Goal: Answer question/provide support: Share knowledge or assist other users

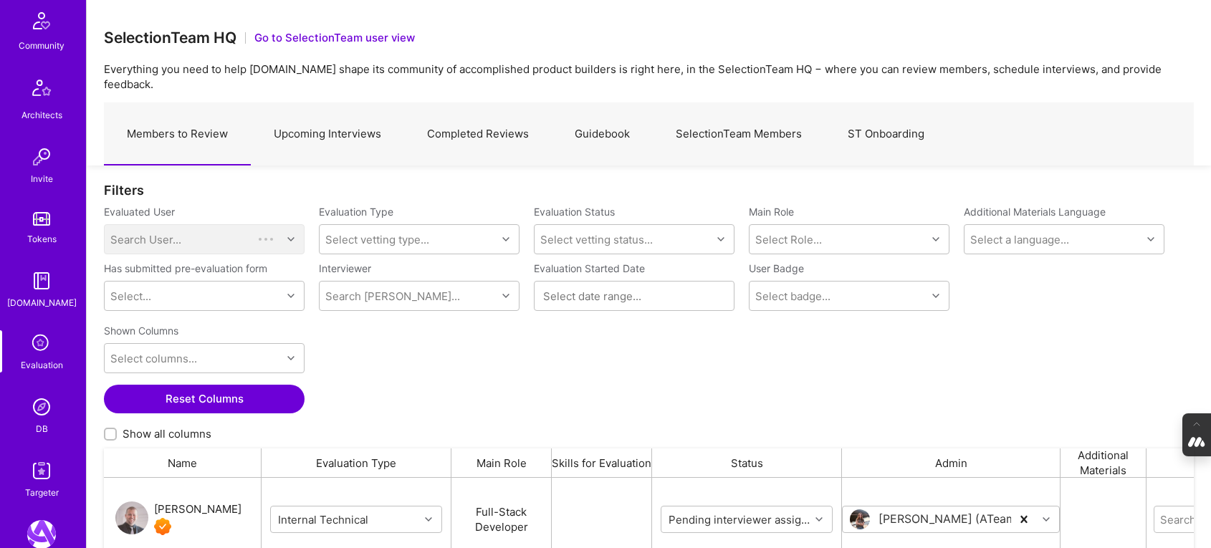
scroll to position [390, 0]
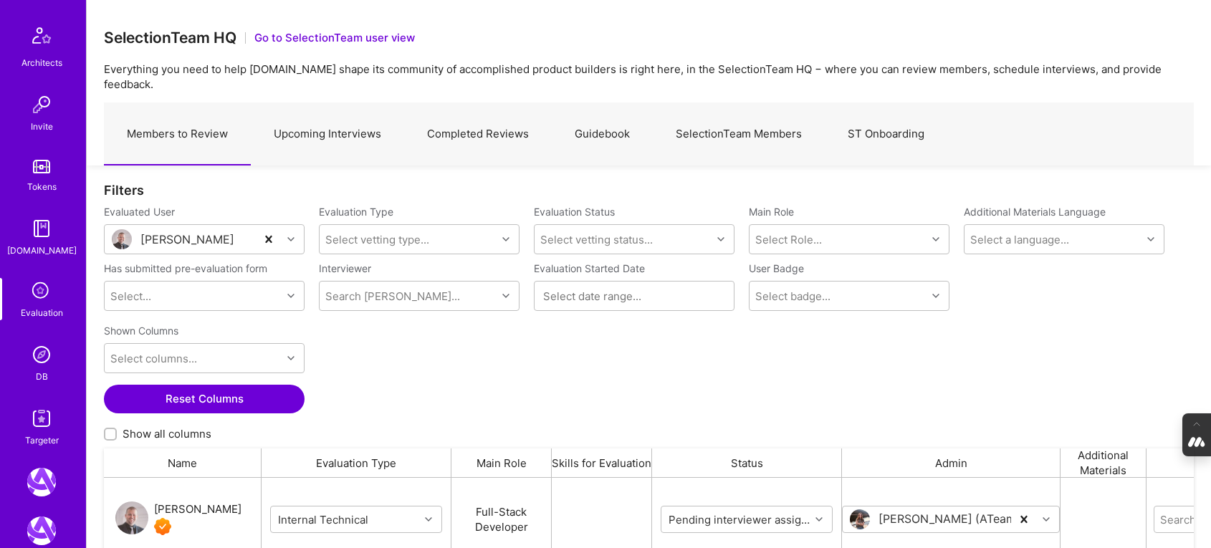
click at [32, 353] on img at bounding box center [41, 354] width 29 height 29
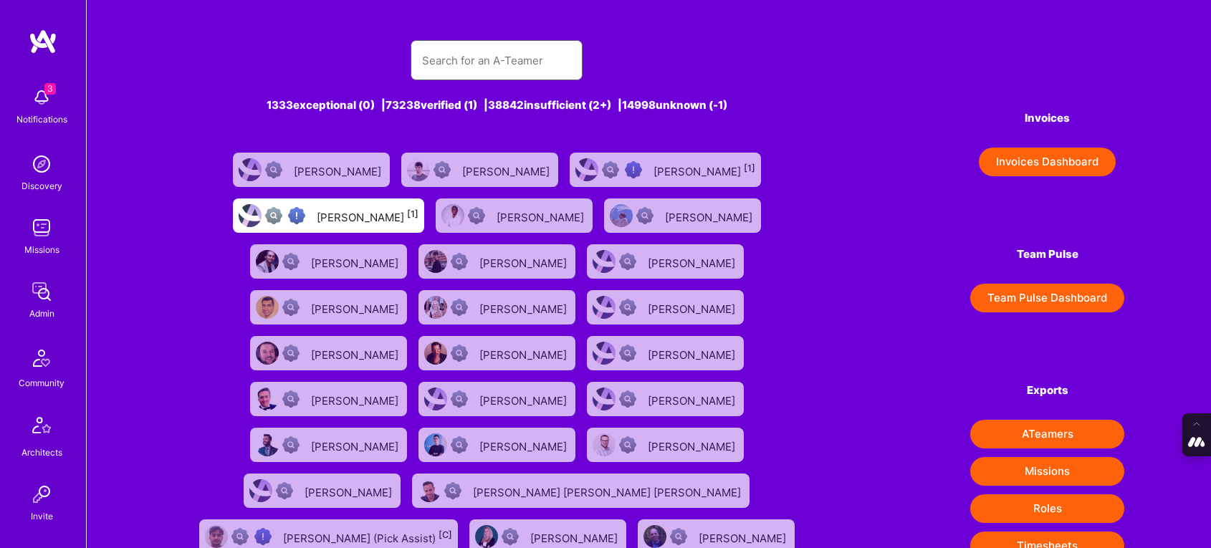
click at [459, 60] on input "text" at bounding box center [496, 60] width 149 height 37
paste input "jab@bethuneconsulting.com"
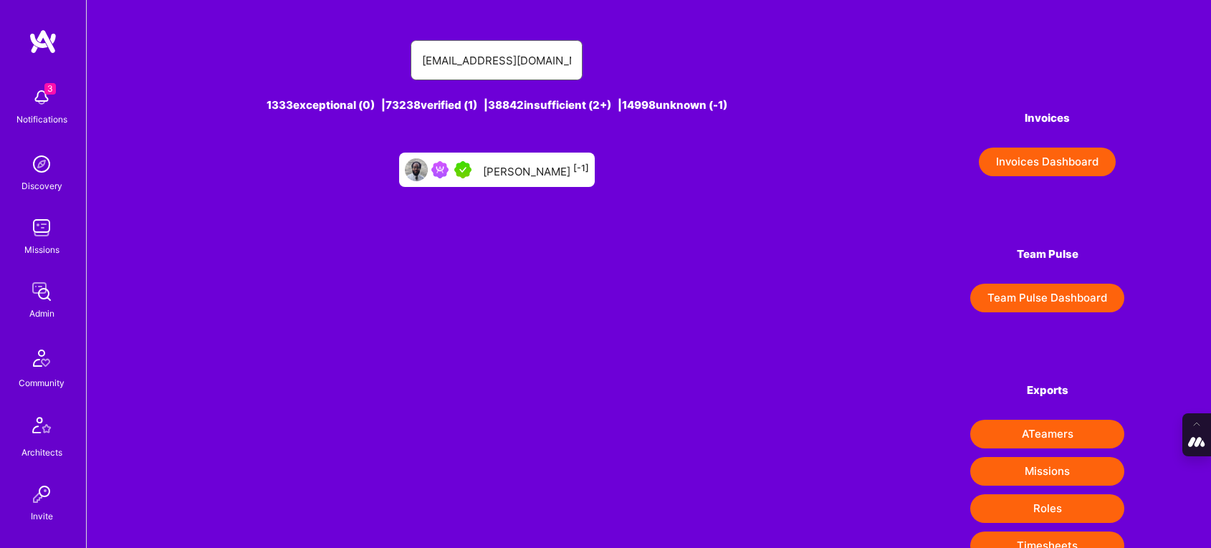
type input "jab@bethuneconsulting.com"
click at [490, 173] on div "Jonathan Bethune [-1]" at bounding box center [536, 170] width 106 height 19
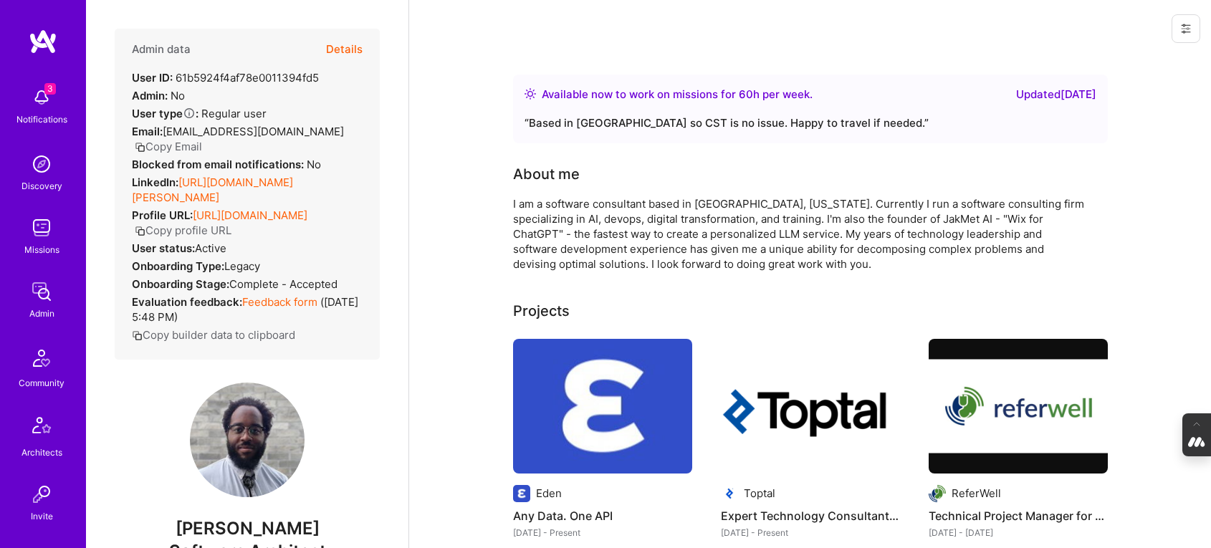
click at [343, 42] on button "Details" at bounding box center [344, 50] width 37 height 42
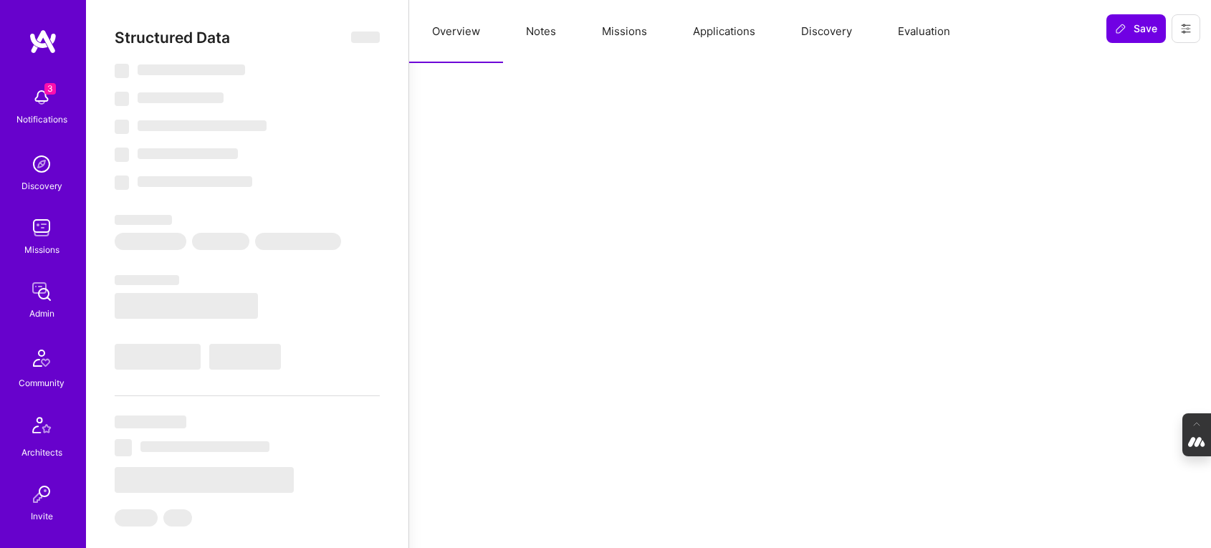
click at [904, 28] on button "Evaluation" at bounding box center [924, 31] width 98 height 63
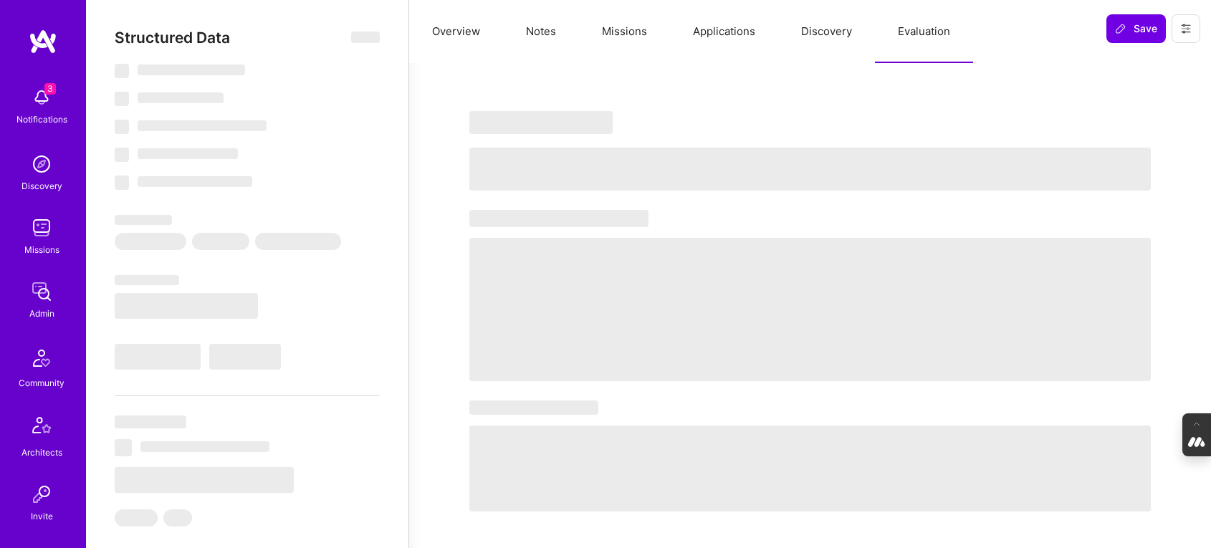
select select "Right Now"
select select "5"
select select "4"
select select "7"
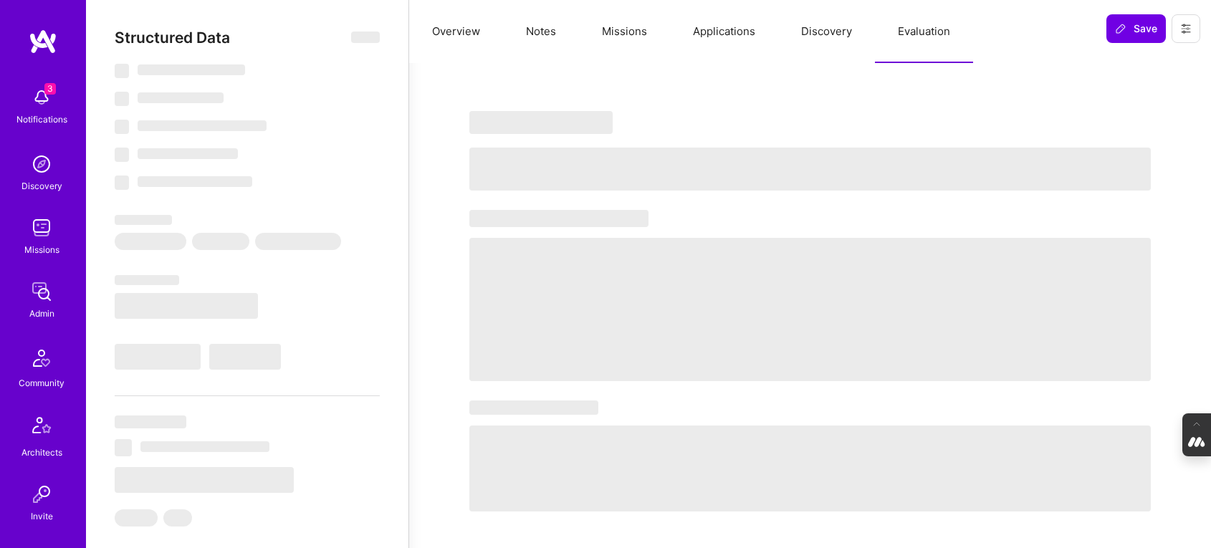
select select "US"
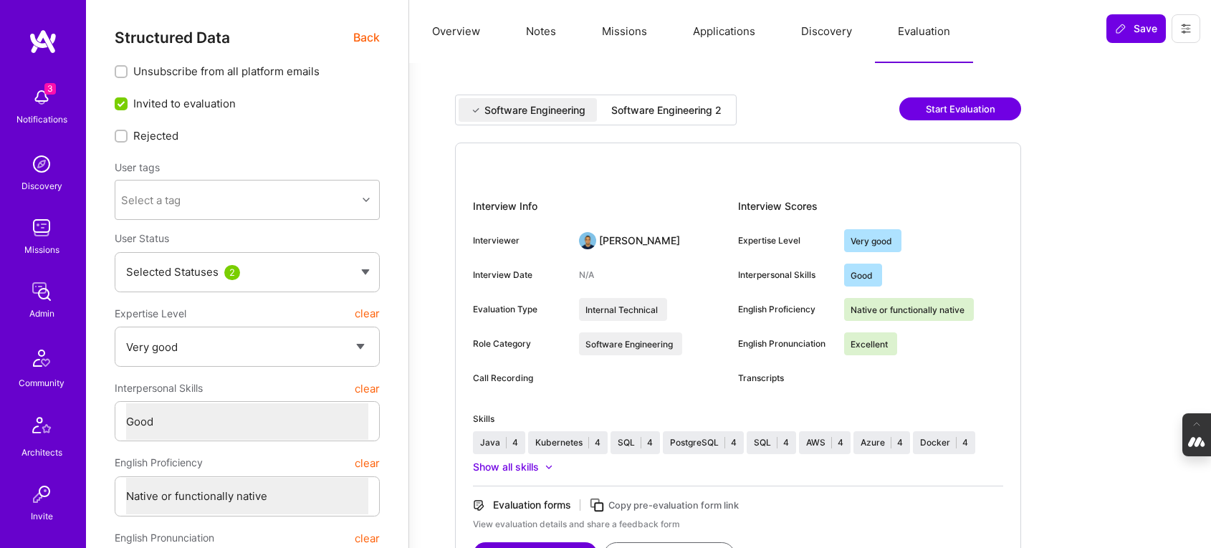
click at [710, 34] on button "Applications" at bounding box center [724, 31] width 108 height 63
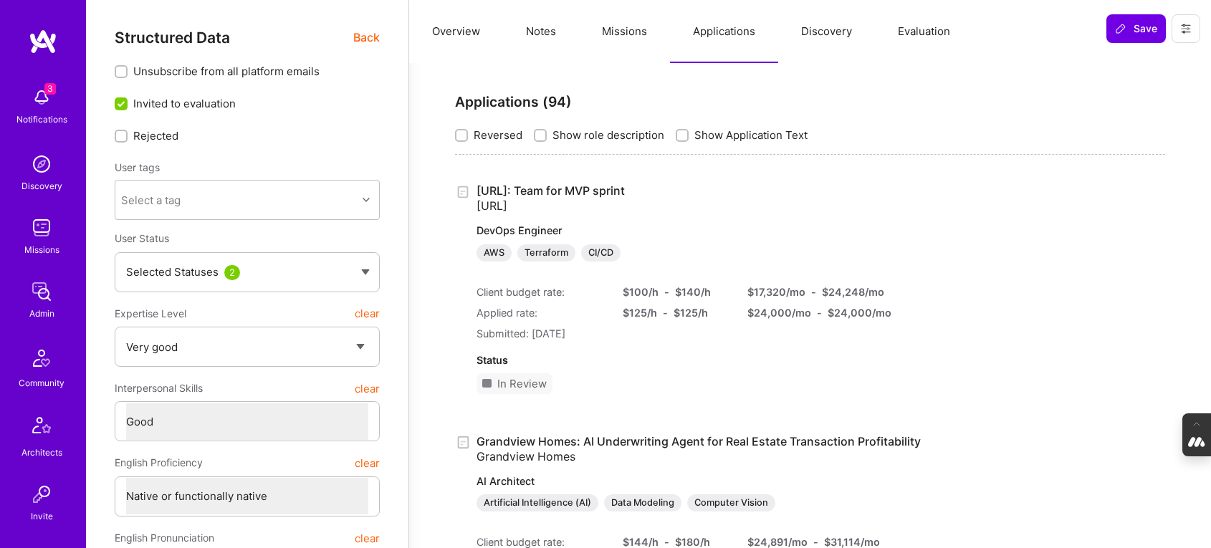
click at [920, 29] on button "Evaluation" at bounding box center [924, 31] width 98 height 63
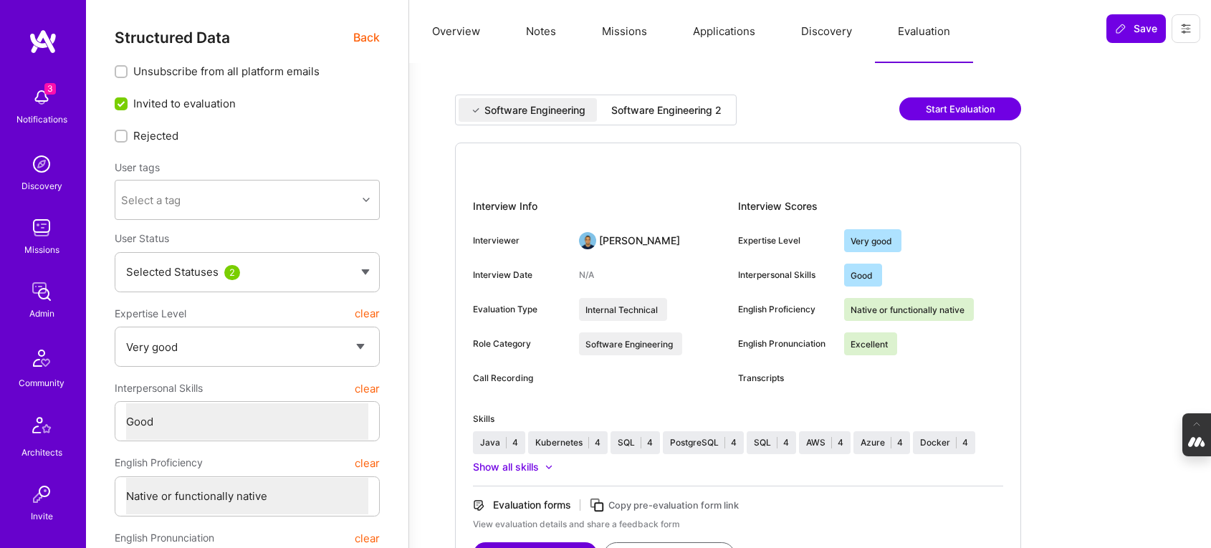
click at [664, 105] on div "Software Engineering 2" at bounding box center [666, 110] width 110 height 14
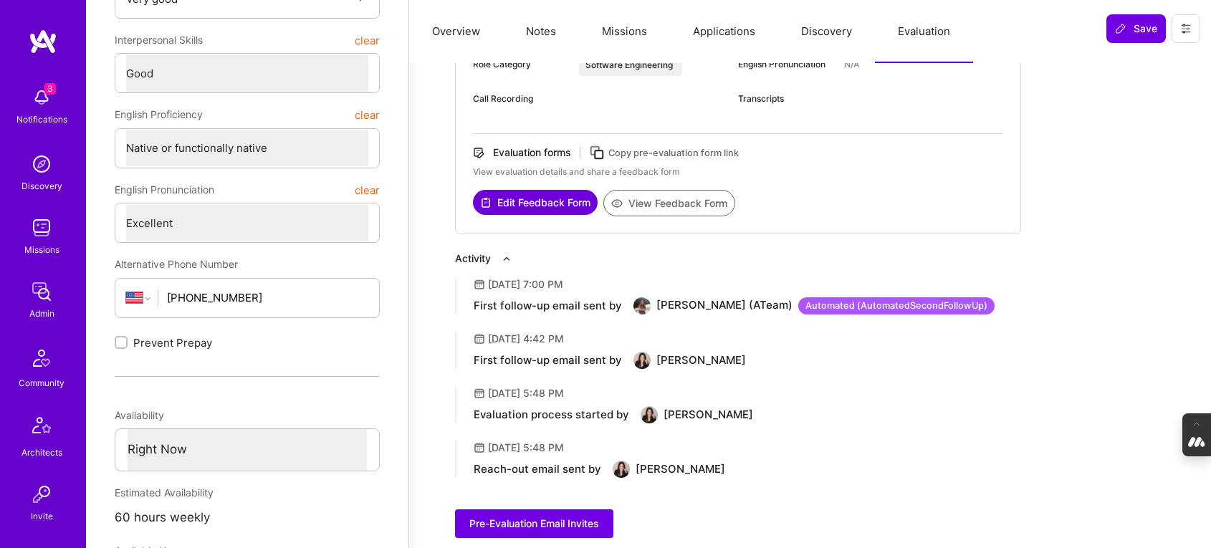
scroll to position [363, 0]
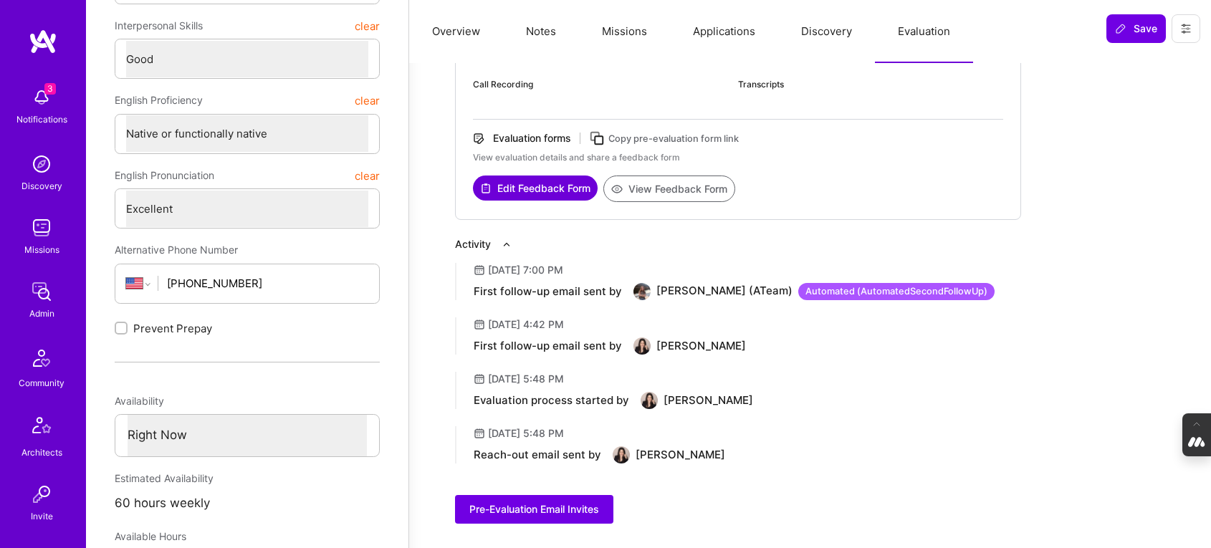
click at [601, 138] on icon at bounding box center [597, 138] width 16 height 16
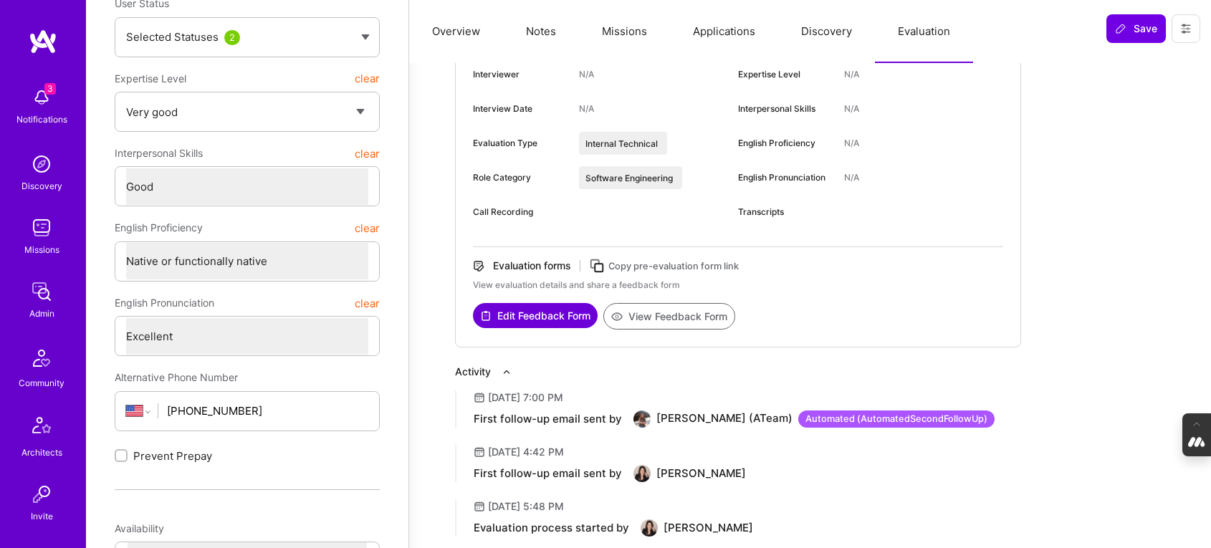
scroll to position [0, 0]
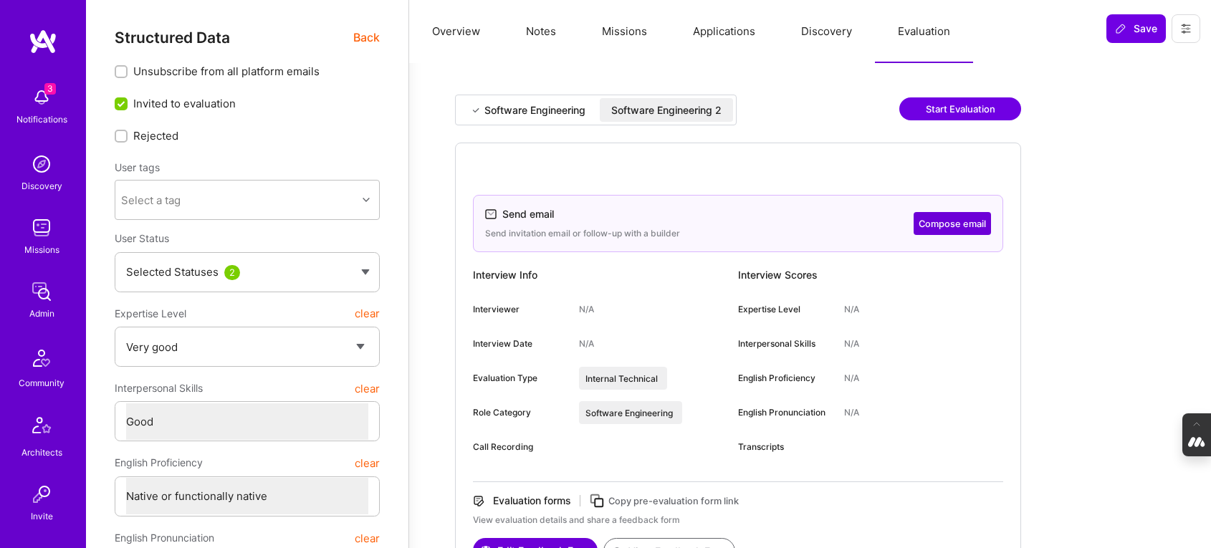
click at [1193, 30] on button at bounding box center [1186, 28] width 29 height 29
click at [1130, 61] on button "Login as Jonathan" at bounding box center [1124, 61] width 151 height 37
